Goal: Transaction & Acquisition: Obtain resource

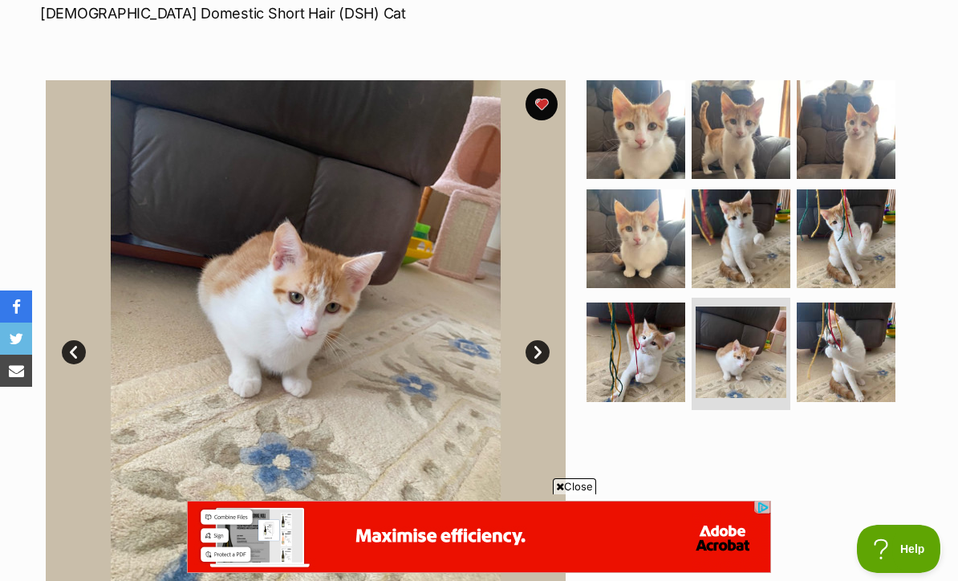
click at [870, 255] on img at bounding box center [846, 238] width 99 height 99
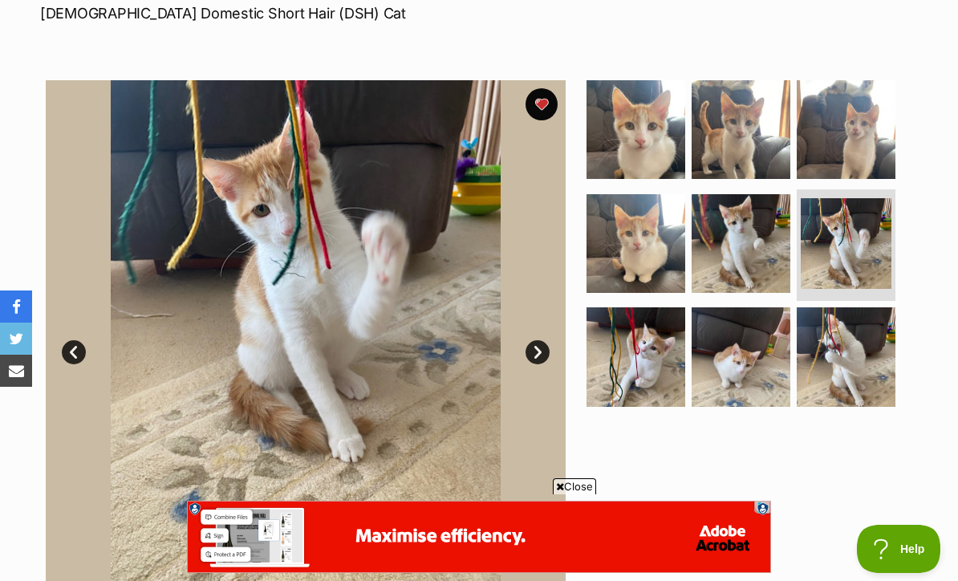
click at [754, 269] on img at bounding box center [741, 243] width 99 height 99
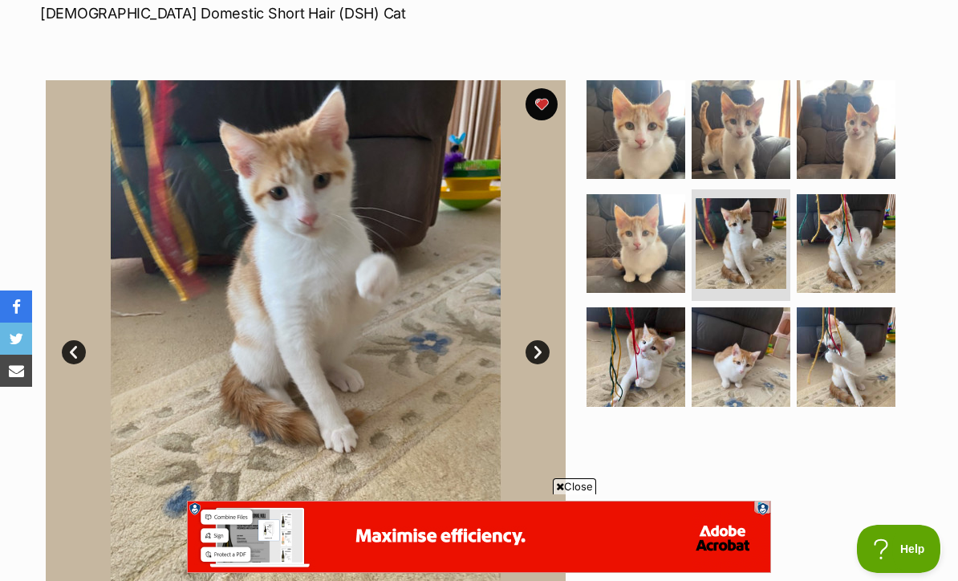
click at [652, 278] on img at bounding box center [636, 243] width 99 height 99
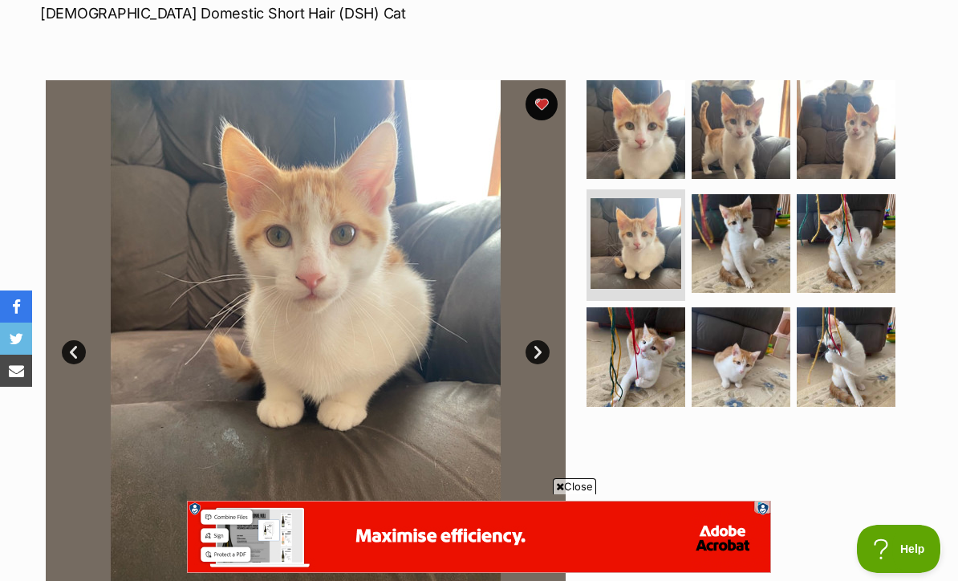
click at [666, 385] on img at bounding box center [636, 356] width 99 height 99
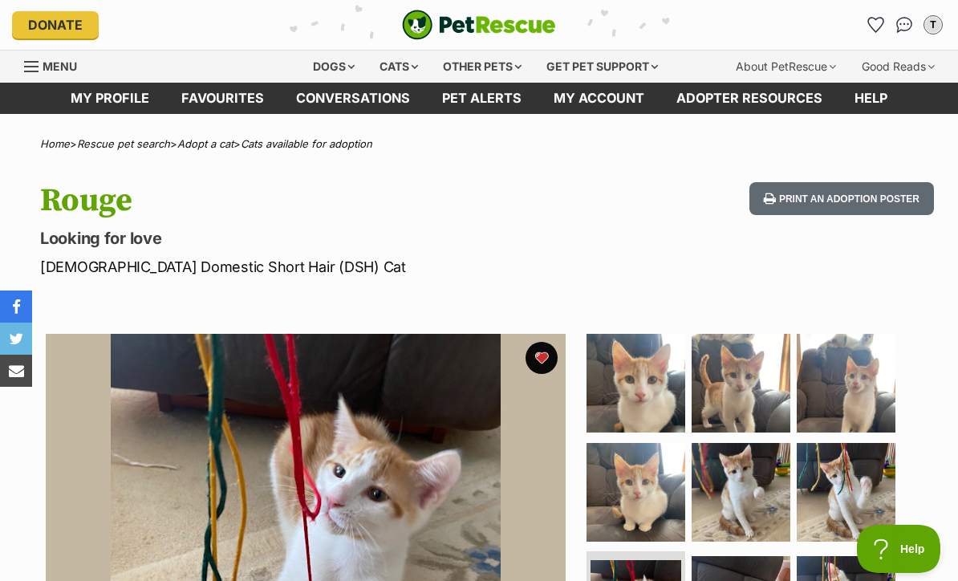
click at [512, 92] on link "Pet alerts" at bounding box center [482, 98] width 112 height 31
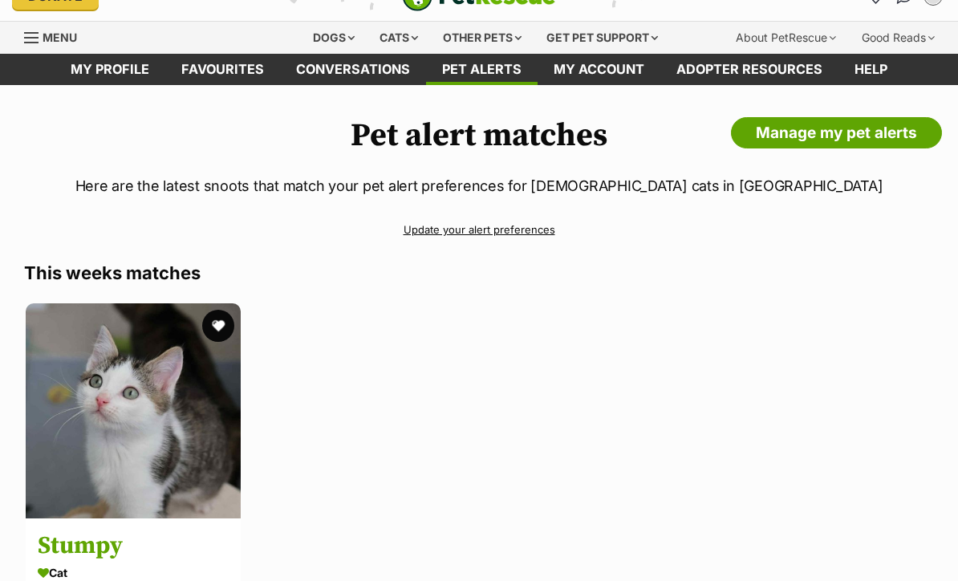
scroll to position [36, 0]
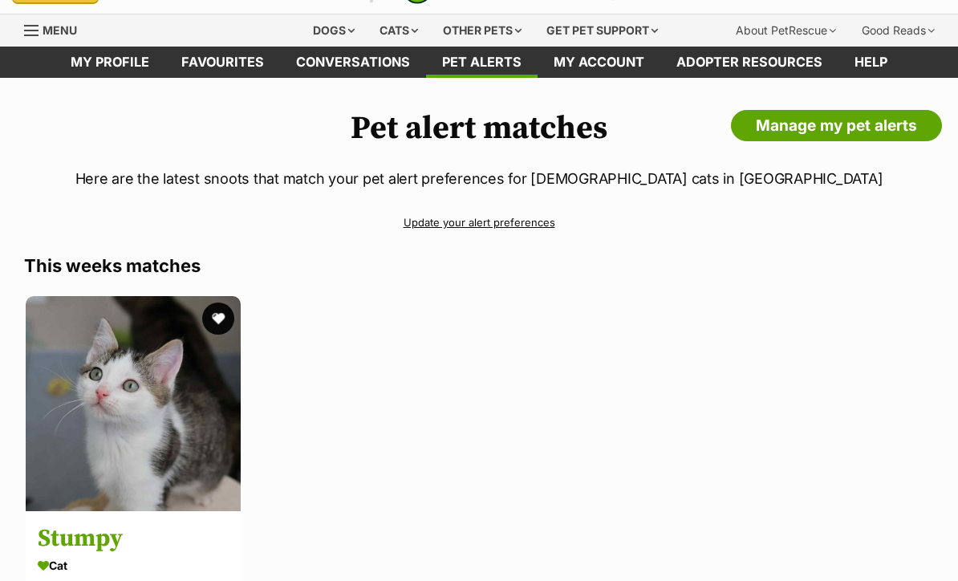
click at [191, 422] on img at bounding box center [133, 403] width 215 height 215
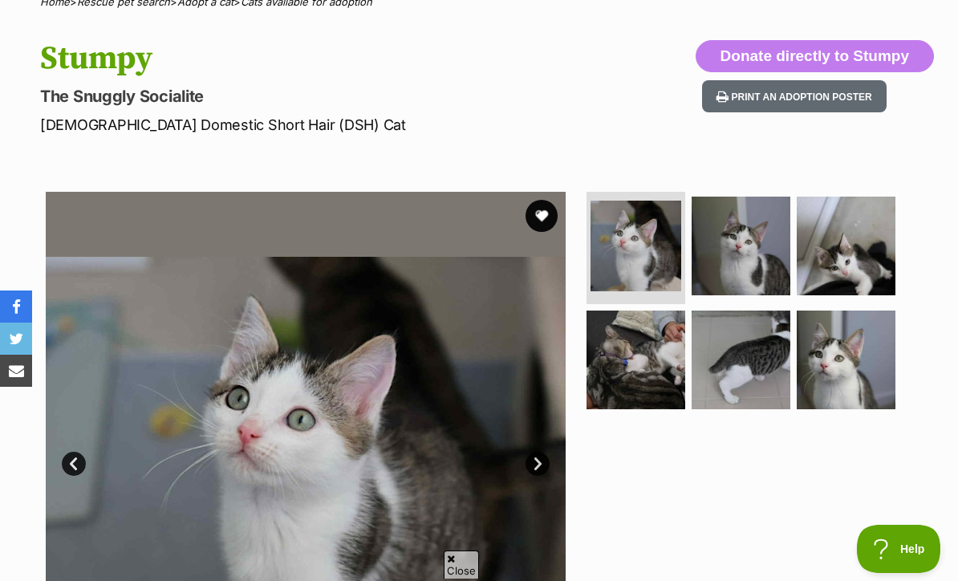
click at [548, 219] on button "favourite" at bounding box center [542, 216] width 32 height 32
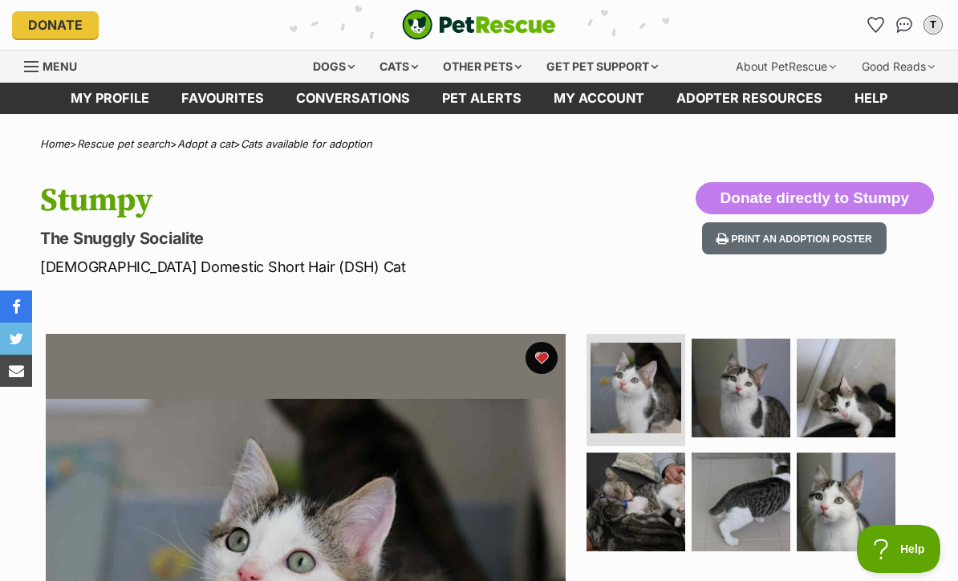
click at [236, 96] on link "Favourites" at bounding box center [222, 98] width 115 height 31
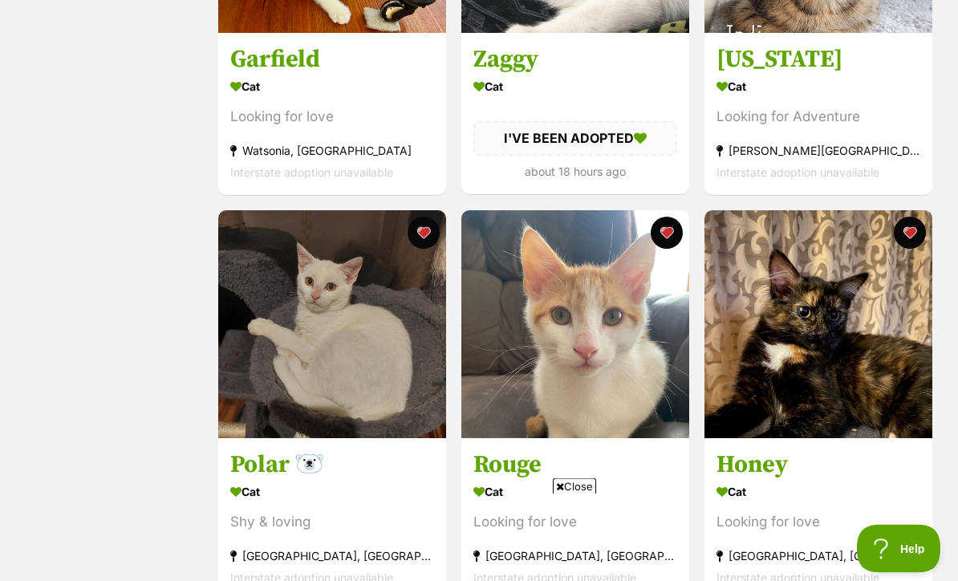
scroll to position [1391, 0]
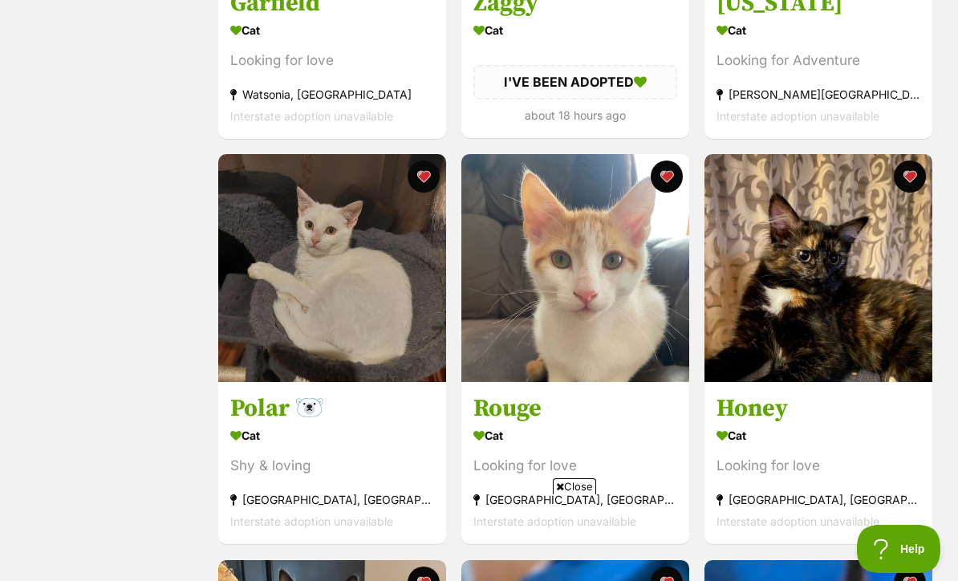
click at [657, 327] on img at bounding box center [576, 268] width 228 height 228
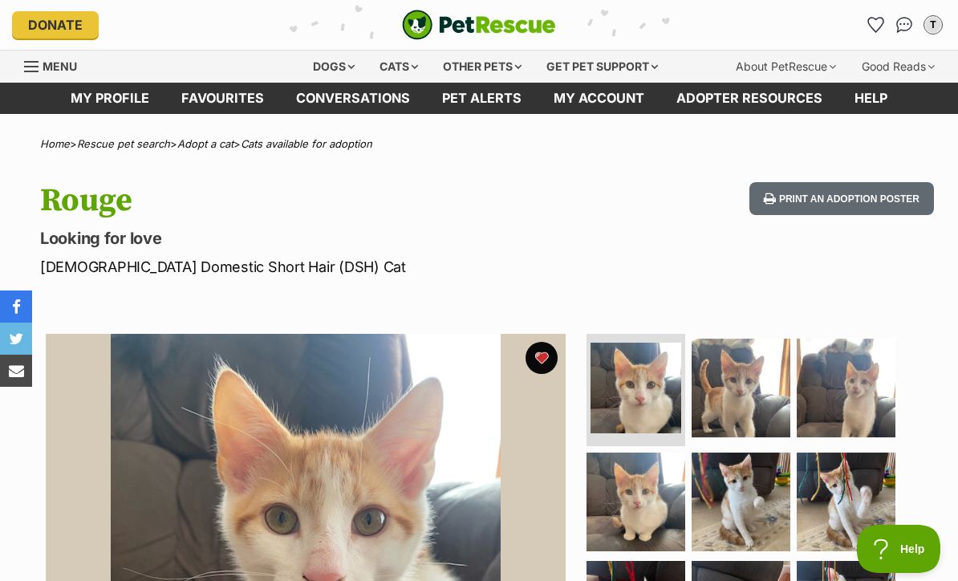
click at [234, 113] on link "Favourites" at bounding box center [222, 98] width 115 height 31
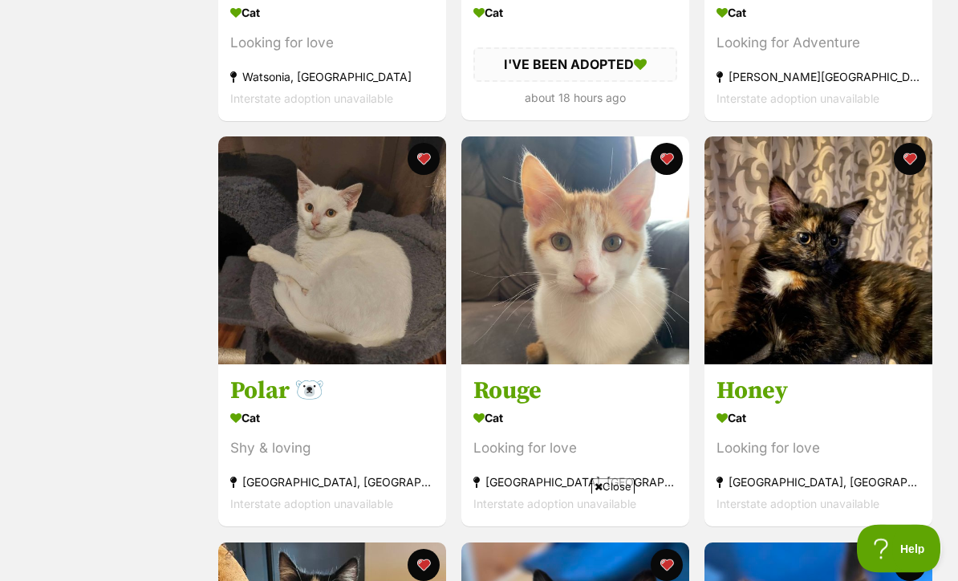
scroll to position [1409, 0]
click at [584, 354] on img at bounding box center [576, 250] width 228 height 228
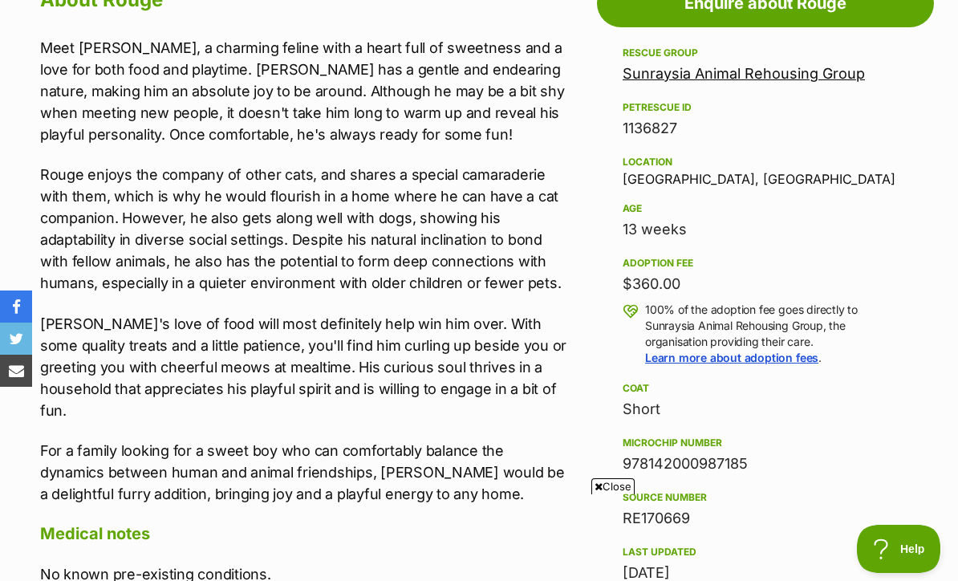
scroll to position [925, 0]
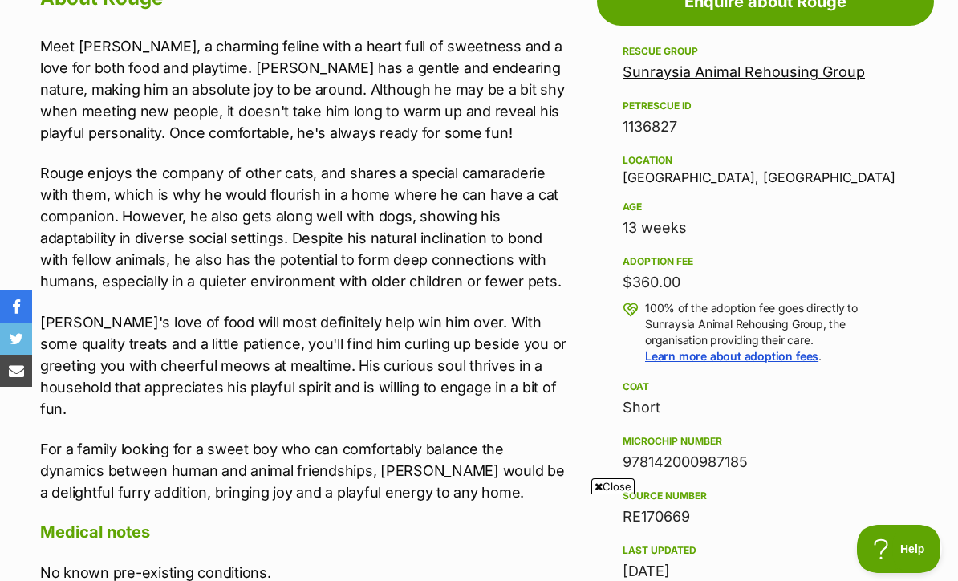
click at [649, 181] on div "Location Mildura, VIC" at bounding box center [766, 168] width 286 height 34
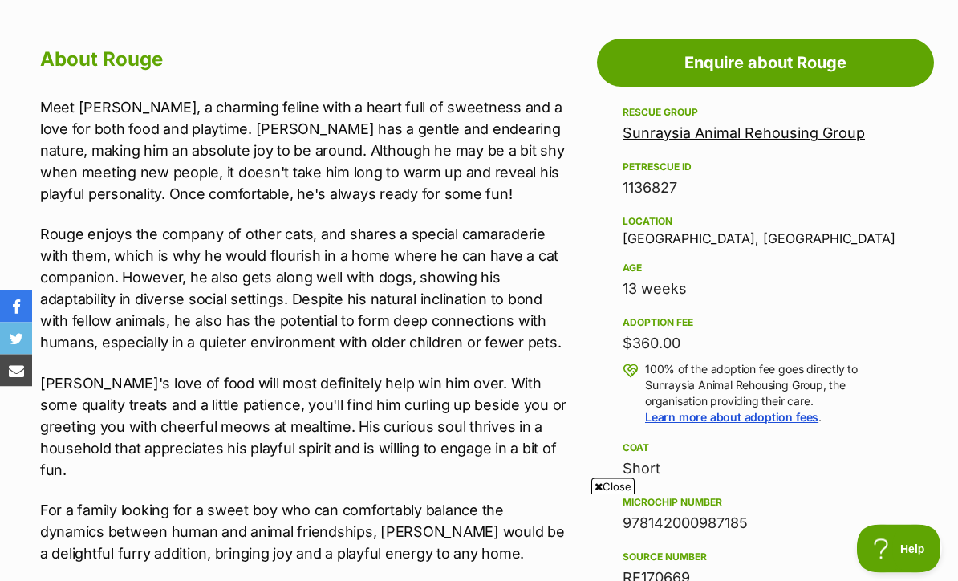
scroll to position [860, 0]
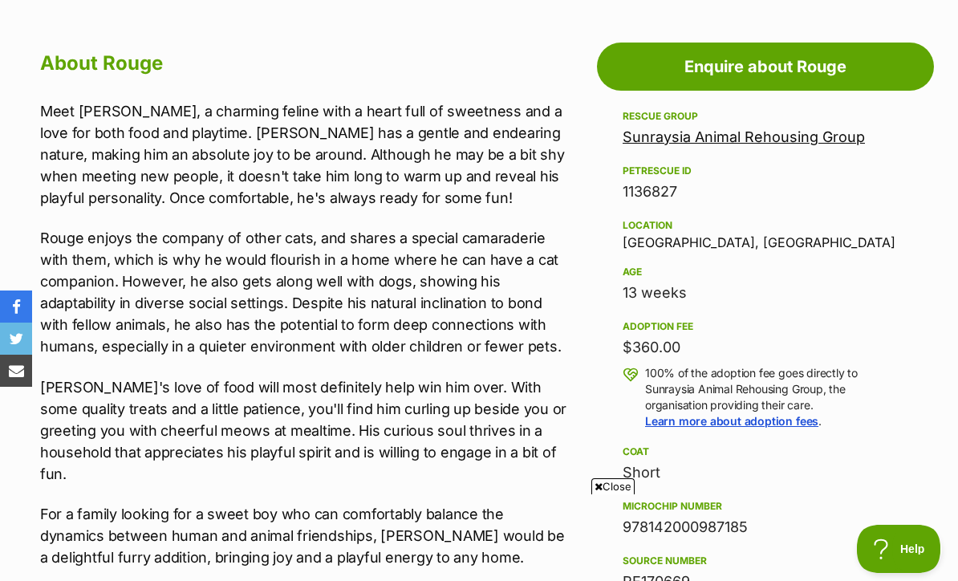
click at [659, 231] on div "Location Mildura, VIC" at bounding box center [766, 233] width 286 height 34
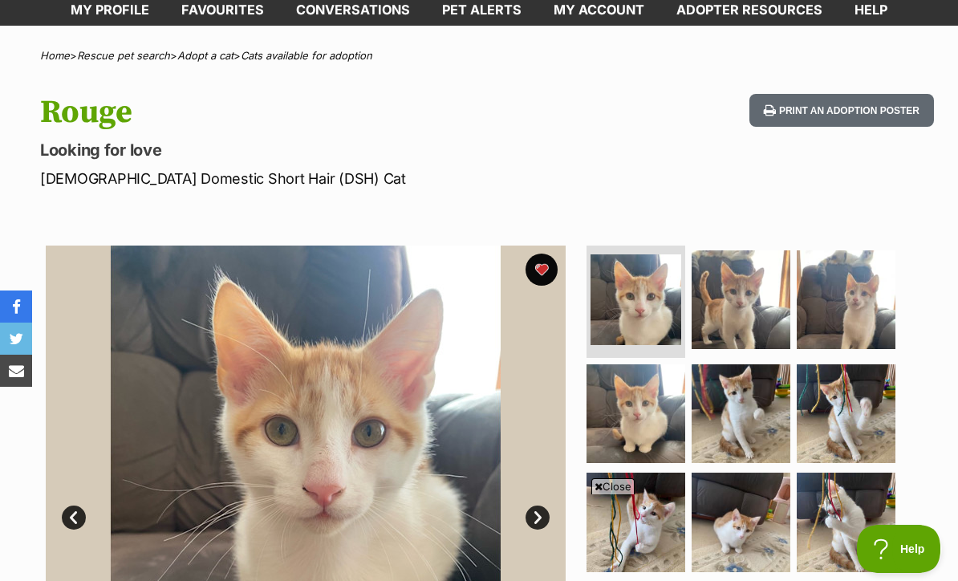
scroll to position [0, 0]
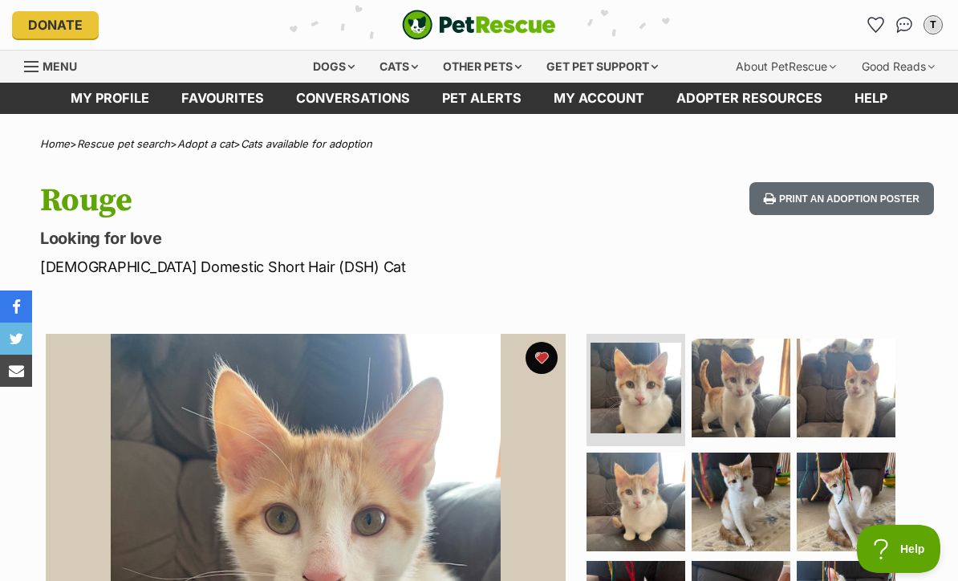
click at [503, 101] on link "Pet alerts" at bounding box center [482, 98] width 112 height 31
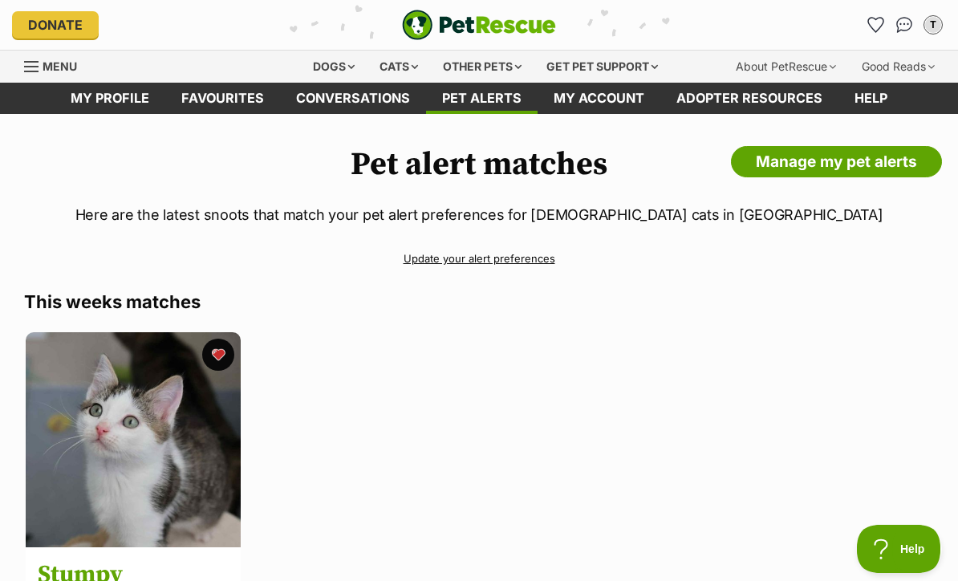
click at [131, 105] on link "My profile" at bounding box center [110, 98] width 111 height 31
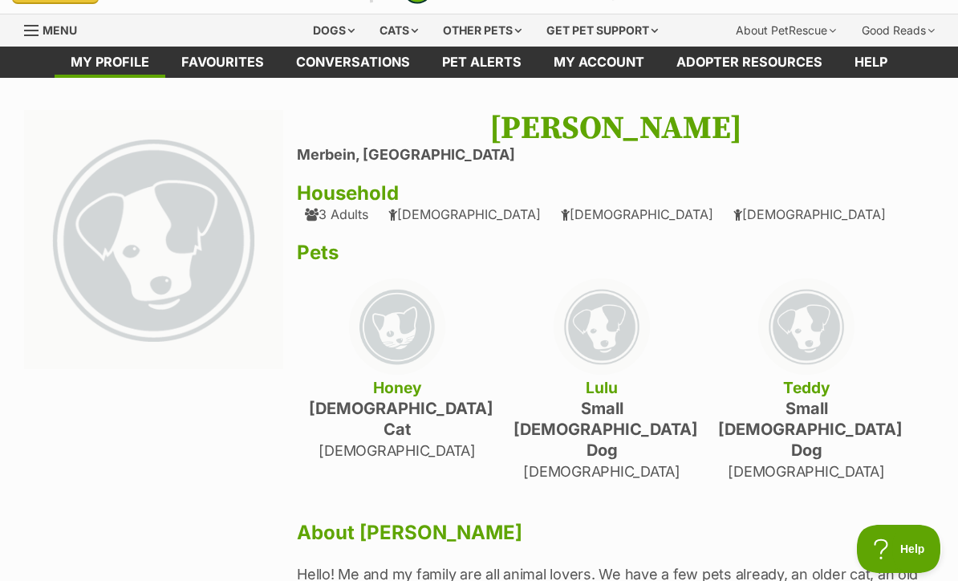
scroll to position [38, 0]
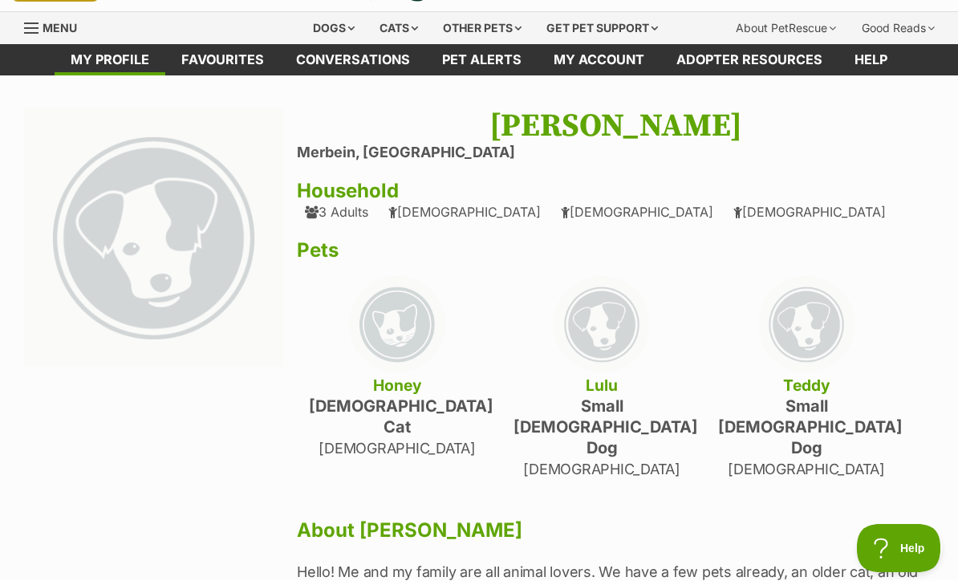
click at [254, 55] on link "Favourites" at bounding box center [222, 60] width 115 height 31
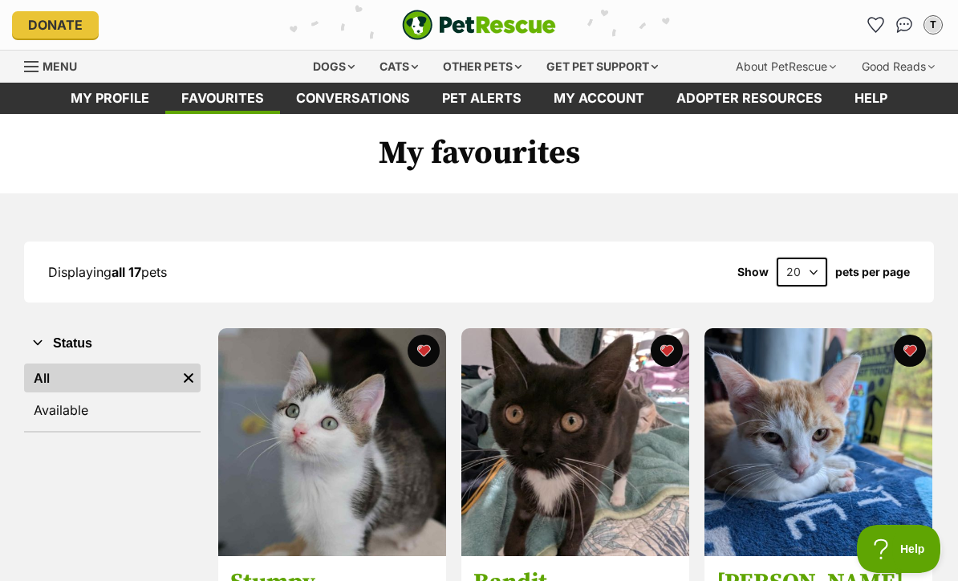
click at [373, 59] on div "Cats" at bounding box center [398, 67] width 61 height 32
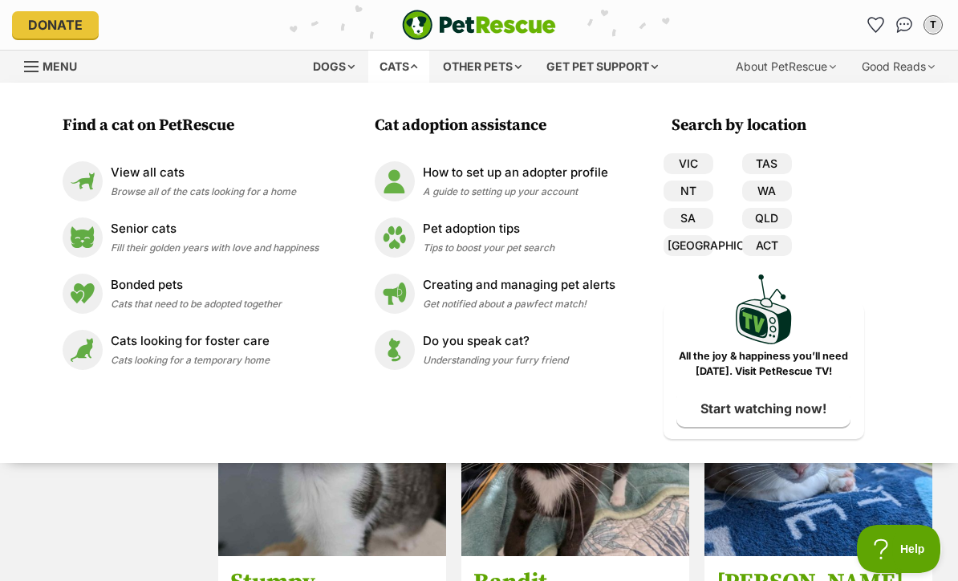
click at [279, 185] on span "Browse all of the cats looking for a home" at bounding box center [203, 191] width 185 height 12
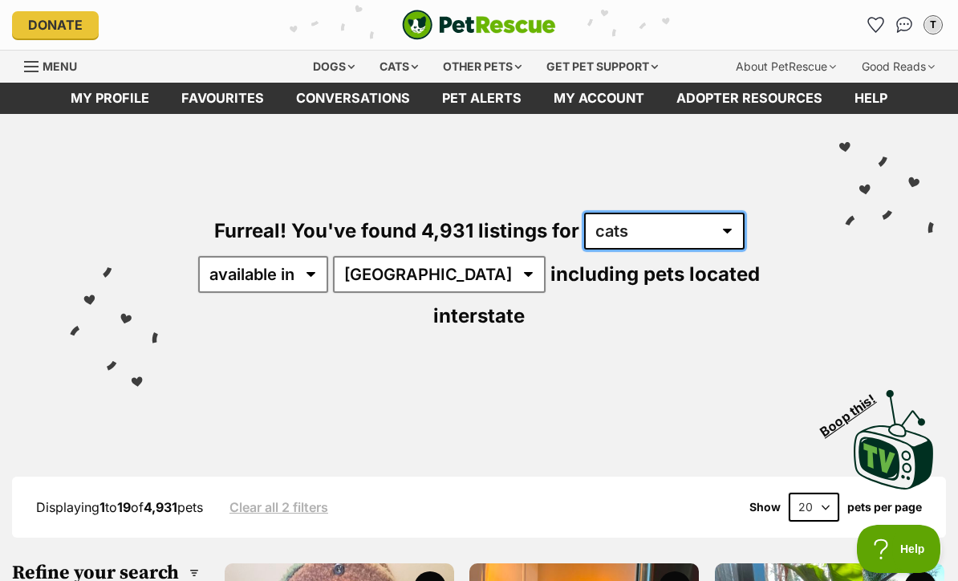
click at [705, 238] on select "any type of pet cats dogs other pets" at bounding box center [664, 231] width 161 height 37
click at [658, 227] on select "any type of pet cats dogs other pets" at bounding box center [664, 231] width 161 height 37
select select "Other Pets"
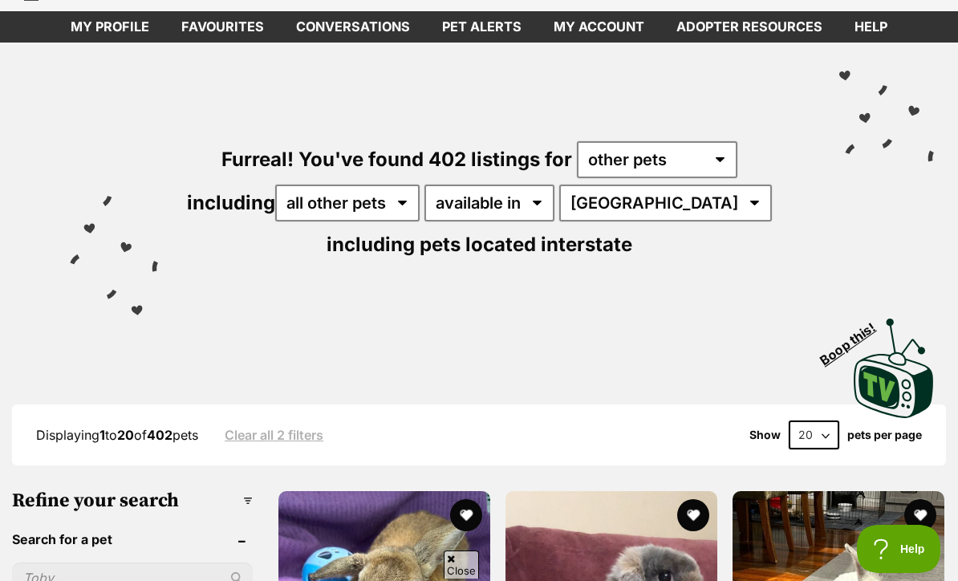
scroll to position [71, 0]
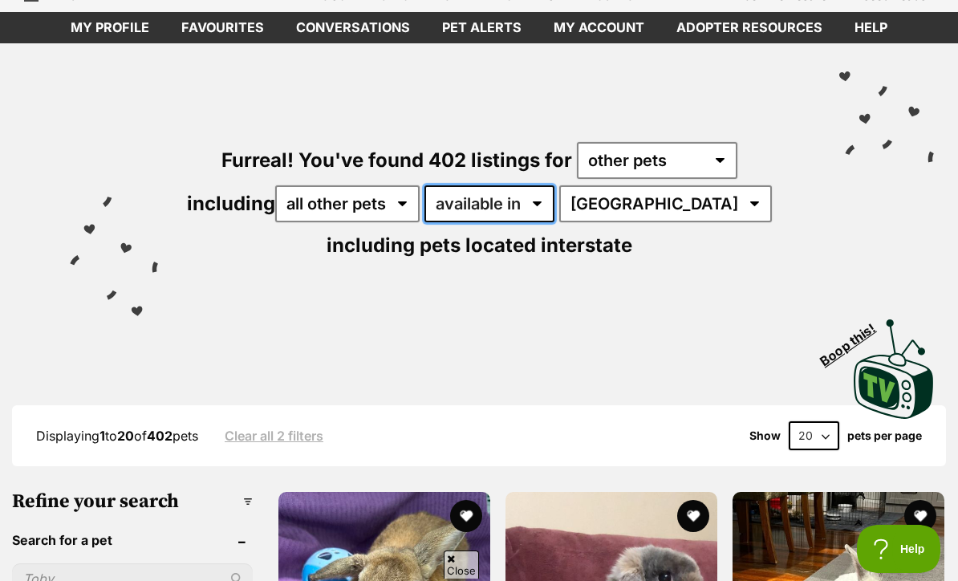
click at [523, 209] on select "available in located in" at bounding box center [490, 203] width 130 height 37
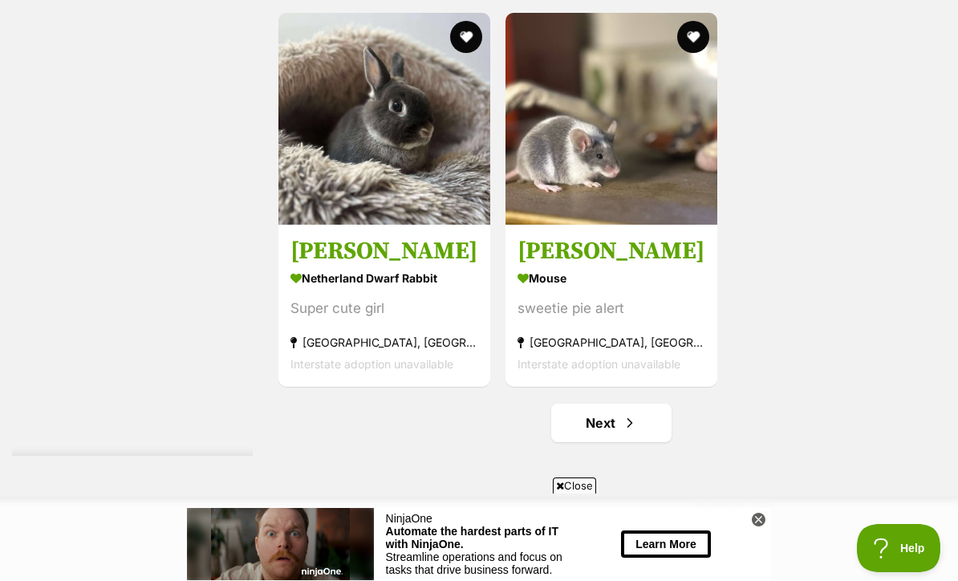
scroll to position [3349, 0]
click at [683, 274] on strong "Mouse" at bounding box center [612, 278] width 188 height 23
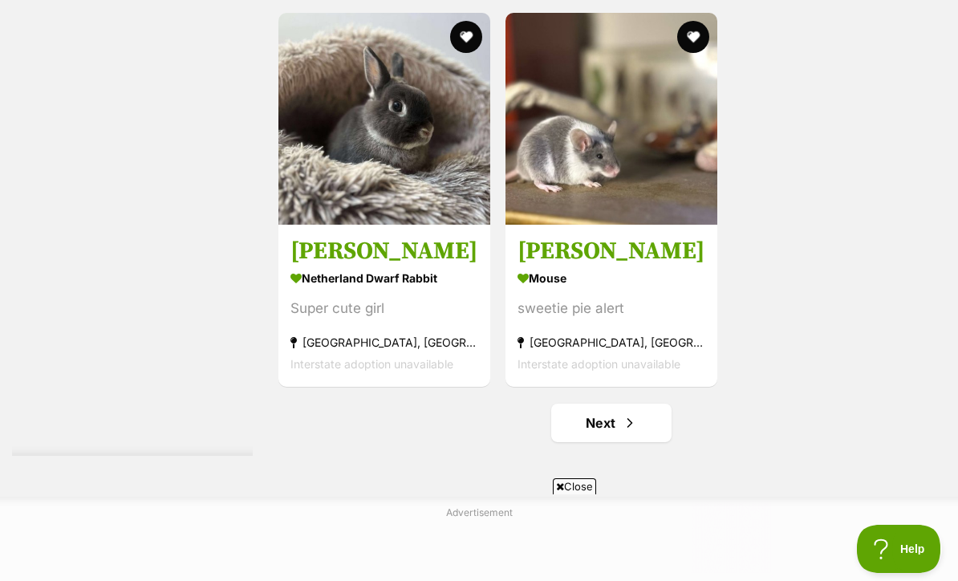
click at [639, 421] on link "Next" at bounding box center [611, 423] width 120 height 39
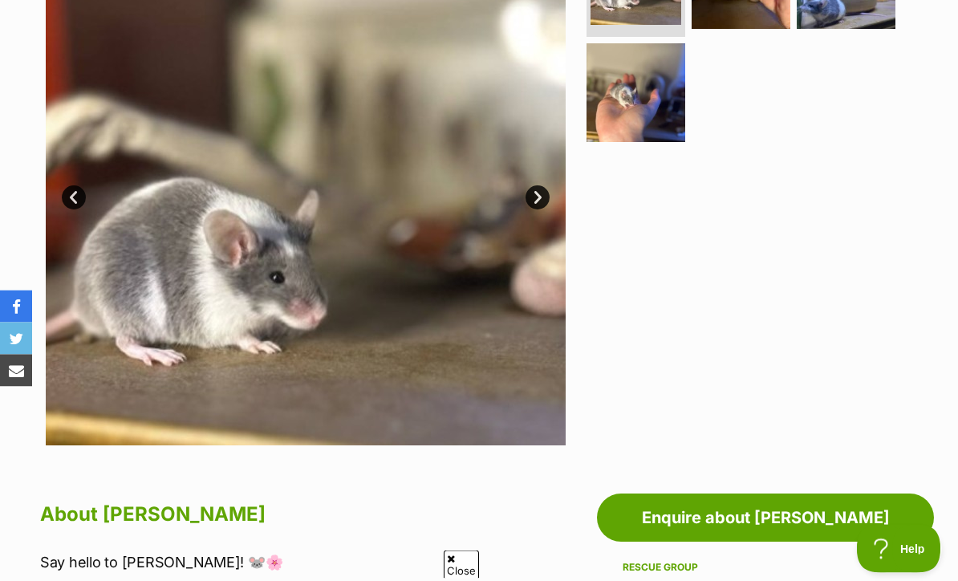
scroll to position [351, 0]
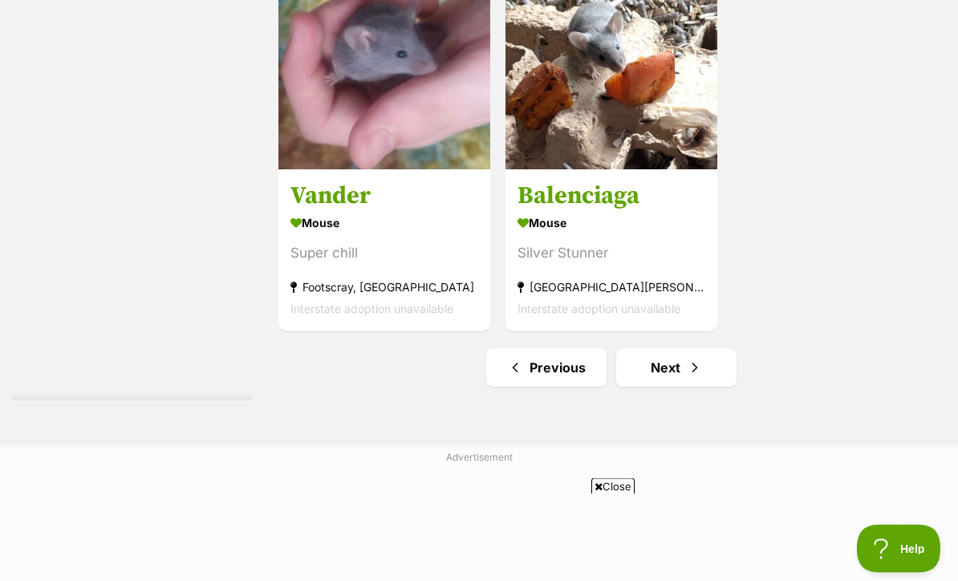
scroll to position [3405, 0]
click at [712, 379] on link "Next" at bounding box center [676, 367] width 120 height 39
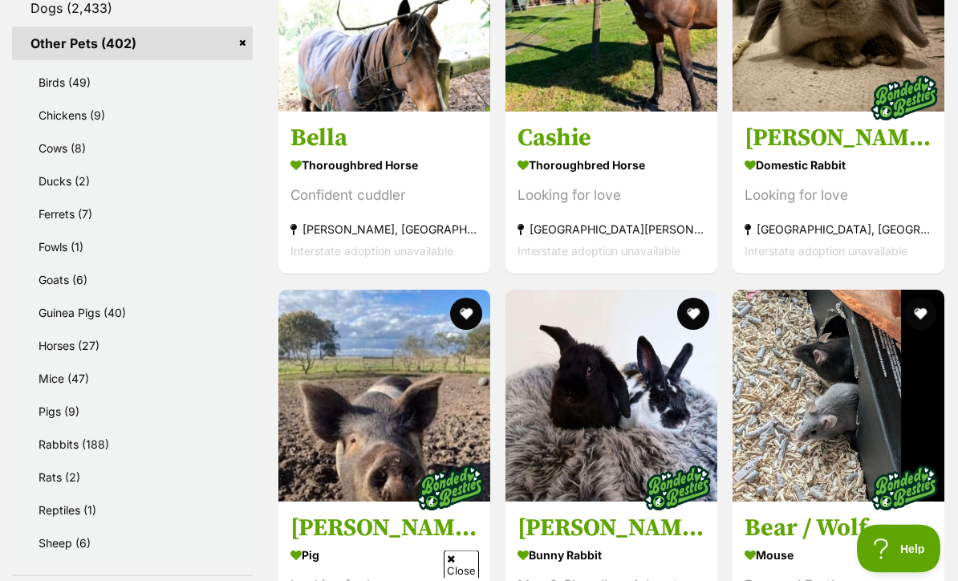
scroll to position [813, 0]
click at [150, 225] on link "Ferrets (7)" at bounding box center [136, 213] width 233 height 31
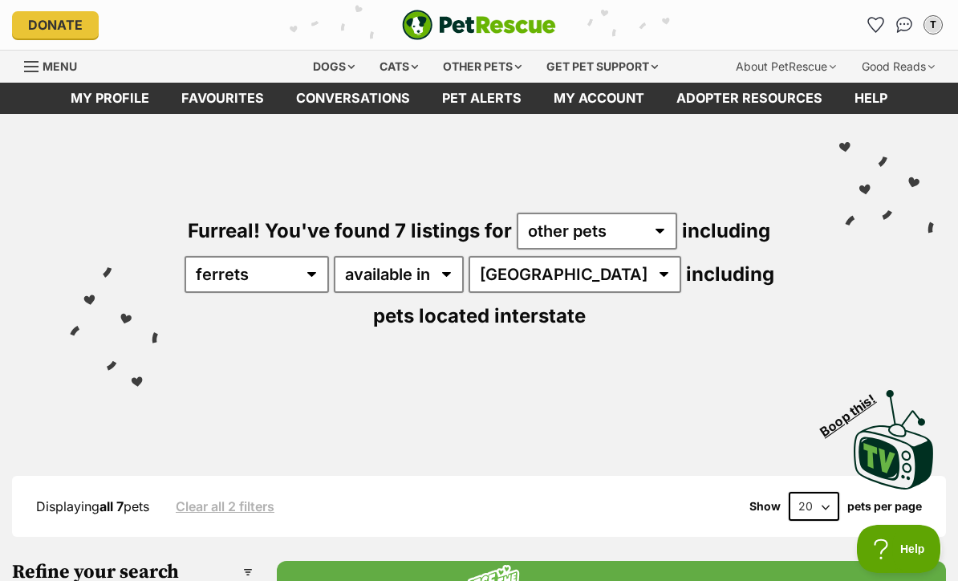
click at [254, 98] on link "Favourites" at bounding box center [222, 98] width 115 height 31
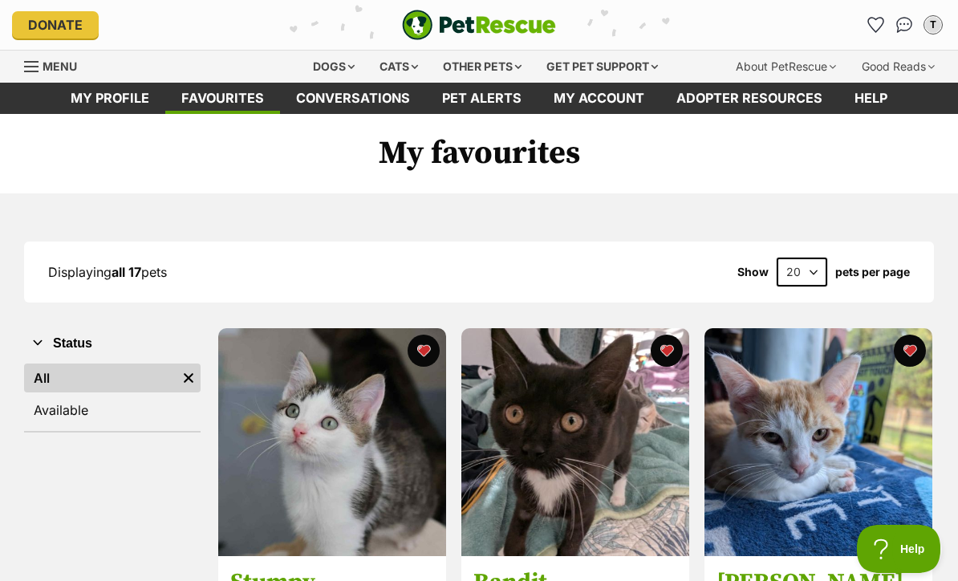
click at [388, 69] on div "Cats" at bounding box center [398, 67] width 61 height 32
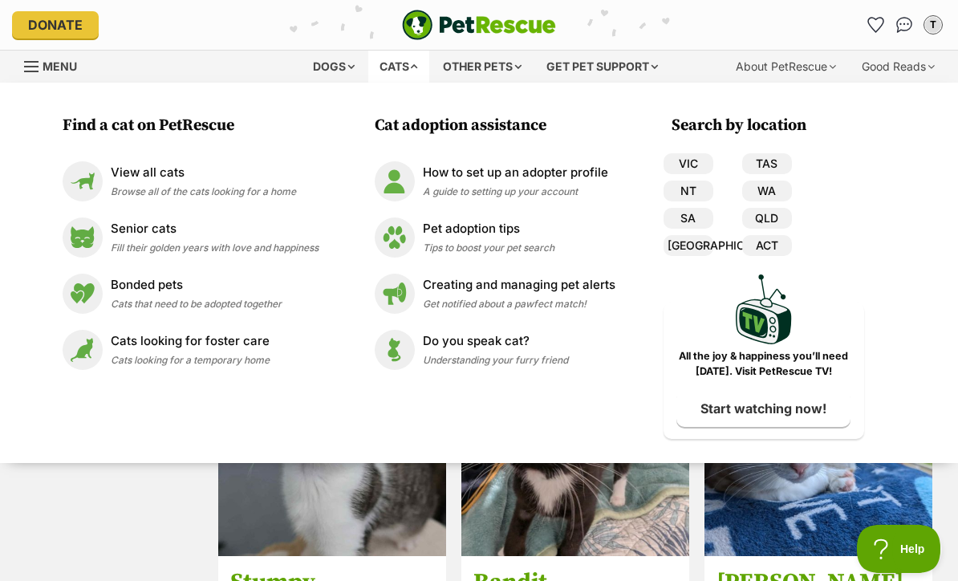
click at [279, 182] on div "View all cats Browse all of the cats looking for a home" at bounding box center [203, 181] width 185 height 35
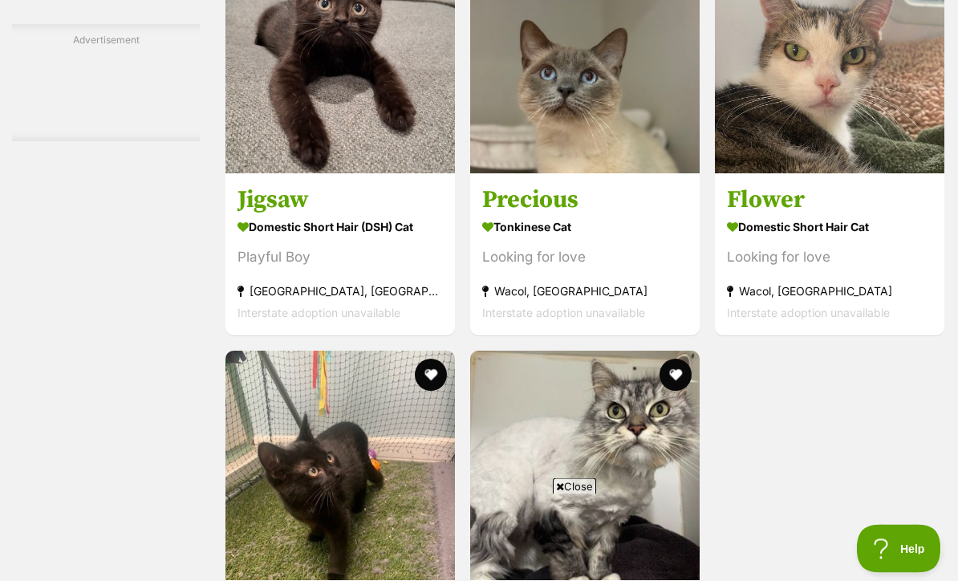
scroll to position [2897, 0]
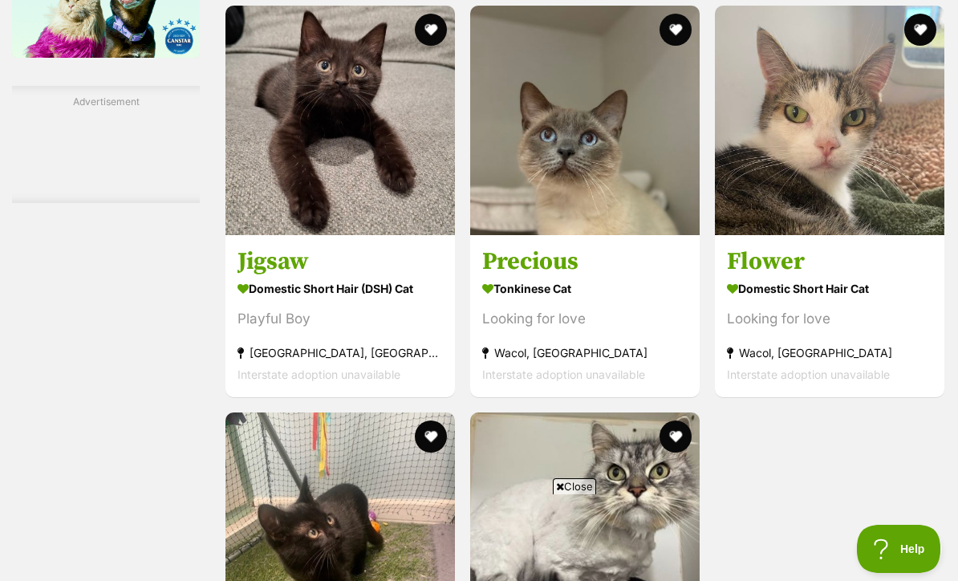
click at [370, 235] on img at bounding box center [341, 121] width 230 height 230
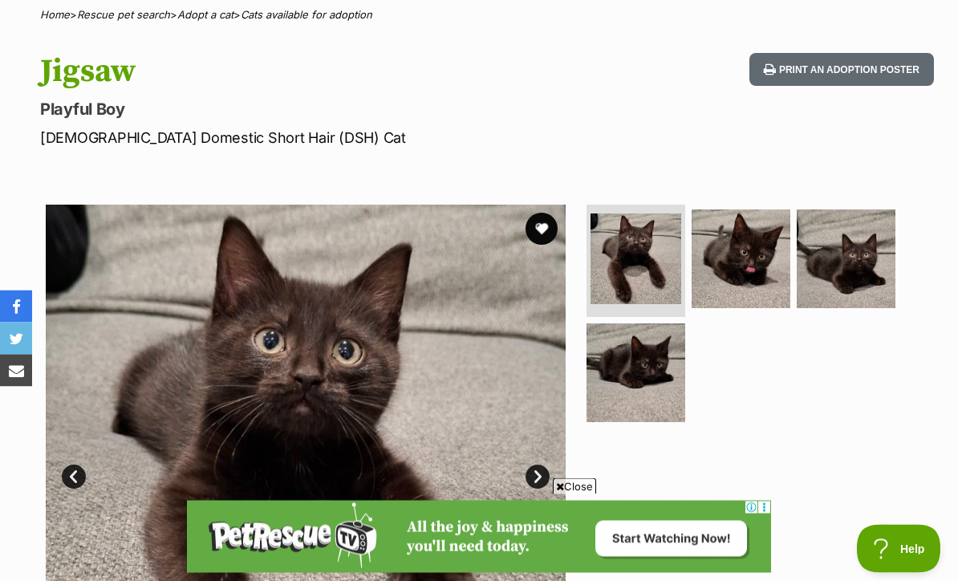
scroll to position [113, 0]
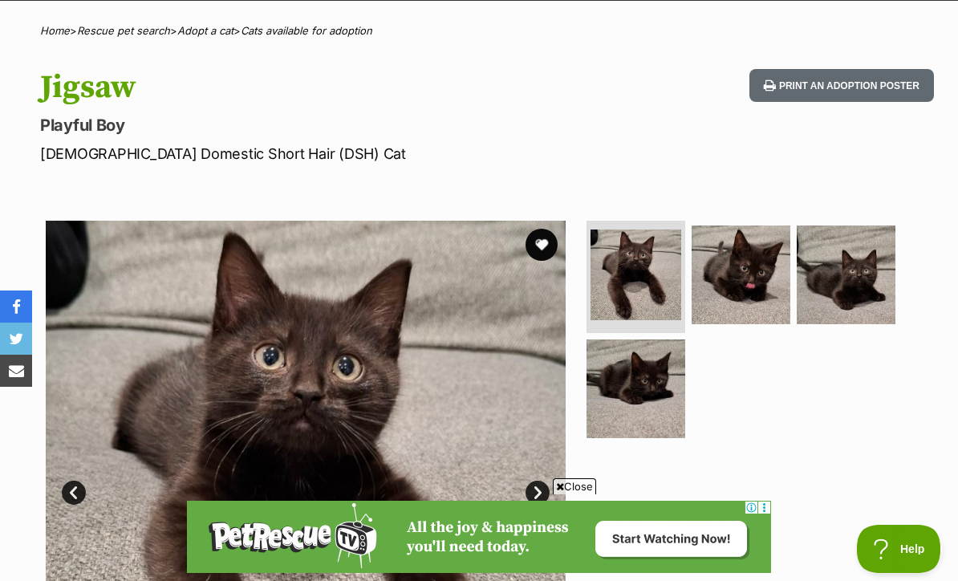
click at [539, 253] on button "favourite" at bounding box center [542, 245] width 32 height 32
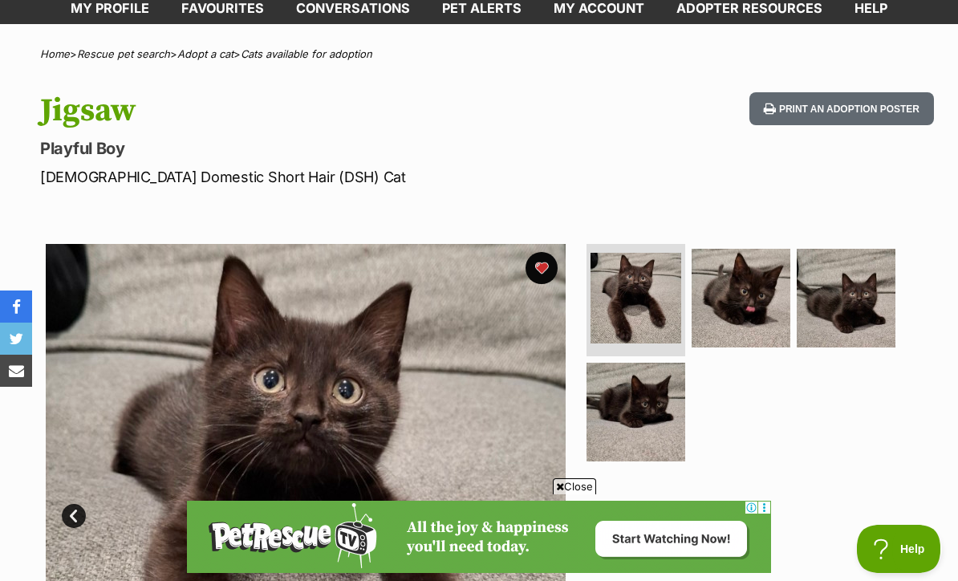
scroll to position [0, 0]
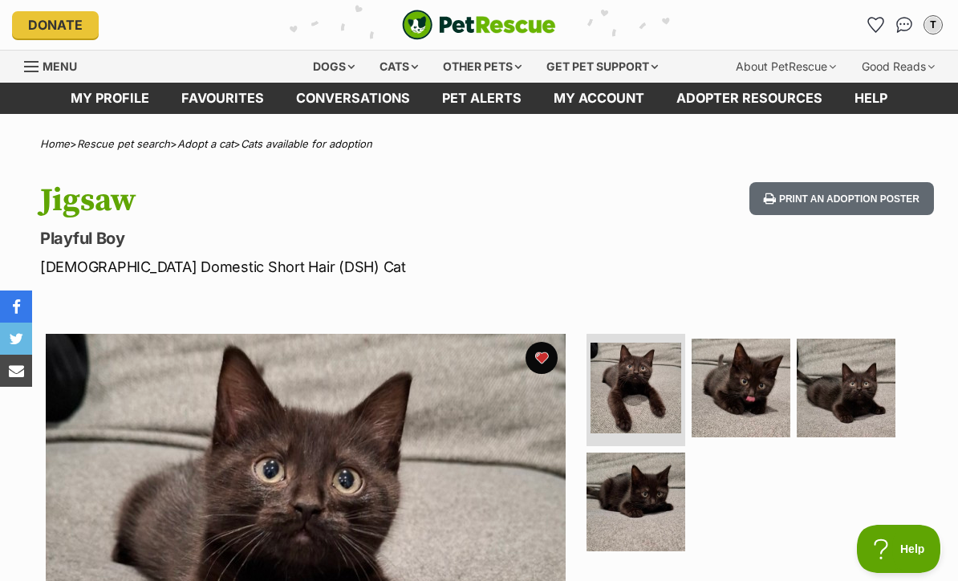
click at [254, 91] on link "Favourites" at bounding box center [222, 98] width 115 height 31
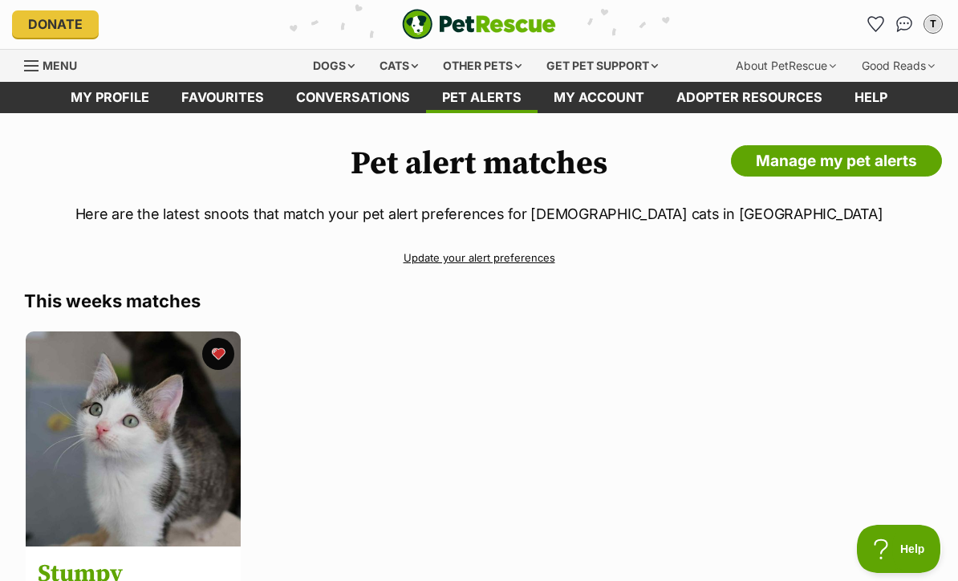
scroll to position [2, 0]
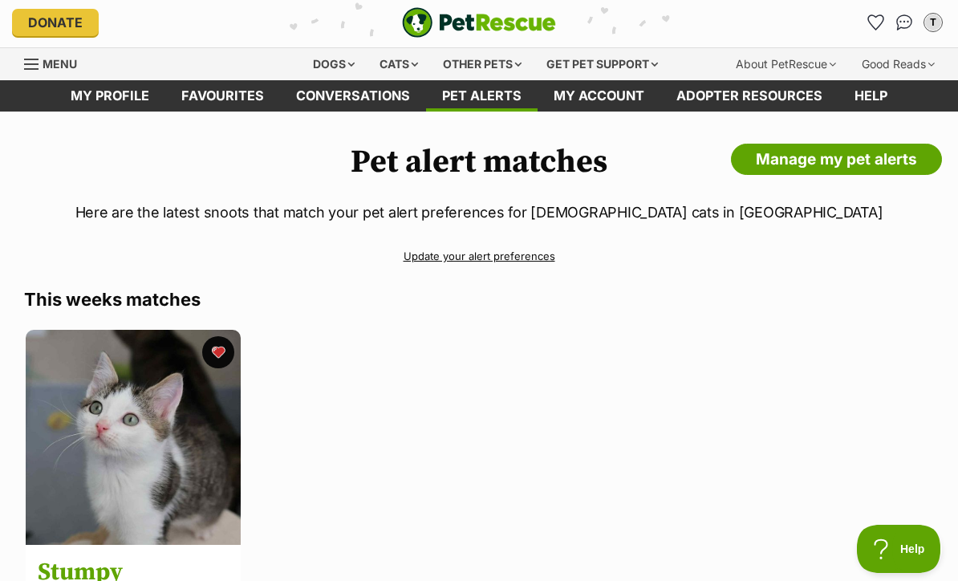
click at [391, 94] on link "Conversations" at bounding box center [353, 95] width 146 height 31
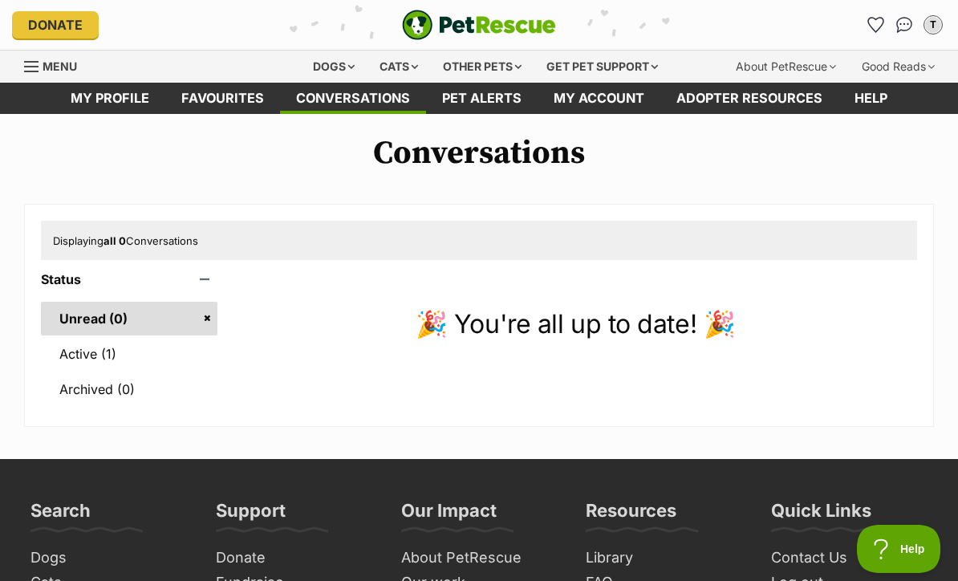
click at [248, 100] on link "Favourites" at bounding box center [222, 98] width 115 height 31
